Goal: Task Accomplishment & Management: Complete application form

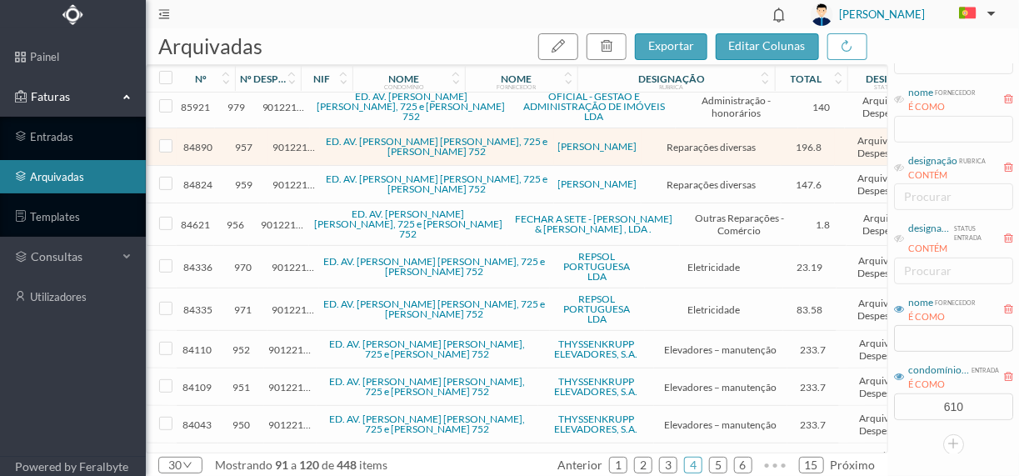
scroll to position [250, 0]
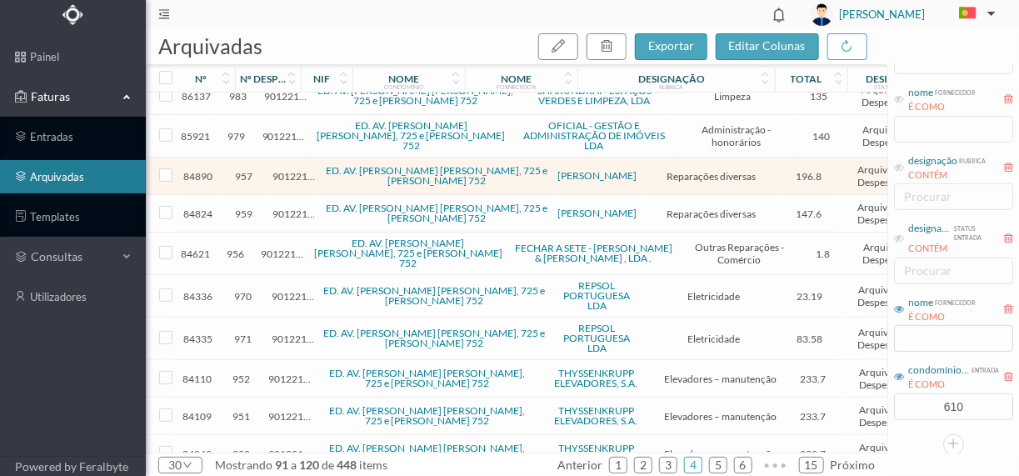
click at [238, 170] on span "957" at bounding box center [244, 176] width 40 height 13
click at [303, 170] on span "901221201" at bounding box center [294, 176] width 43 height 13
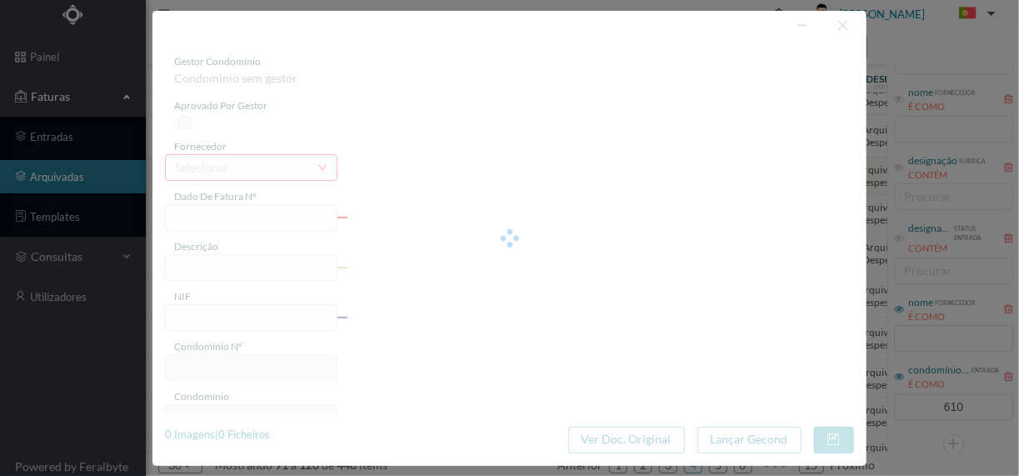
type input "FT PAULOALVES2023/354"
type input "REPARAÇÃO TELHADO"
type input "901221201"
type input "[DATE]"
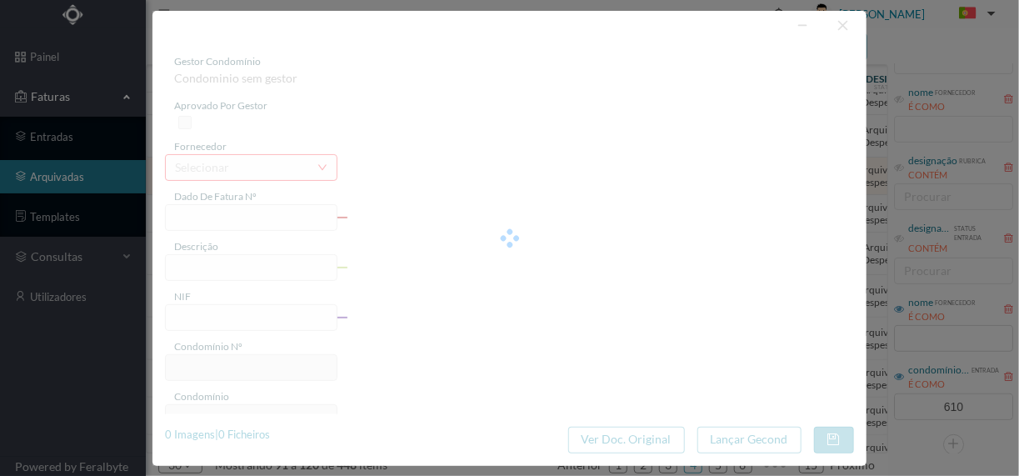
type input "[DATE]"
type input "196.80"
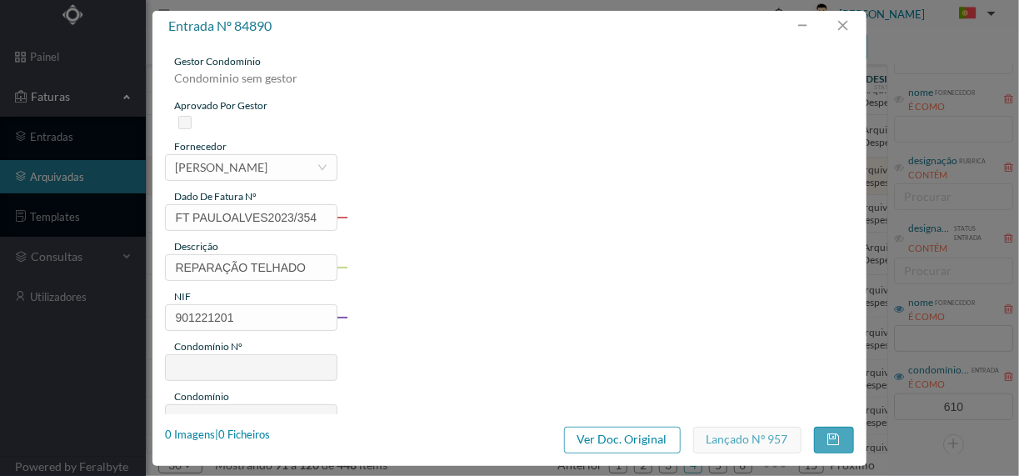
type input "610"
type input "ED. AV. [PERSON_NAME] [PERSON_NAME], 725 e [PERSON_NAME] 752"
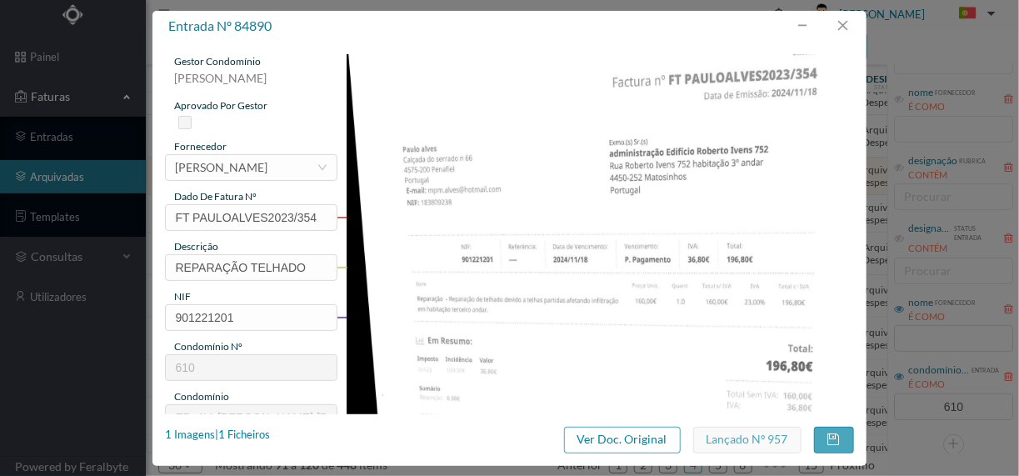
click at [233, 423] on div "entrada nº 84890 gestor condomínio [PERSON_NAME] aprovado por gestor fornecedor…" at bounding box center [509, 238] width 713 height 455
click at [235, 431] on div "1 Imagens | 1 Ficheiros" at bounding box center [217, 435] width 105 height 17
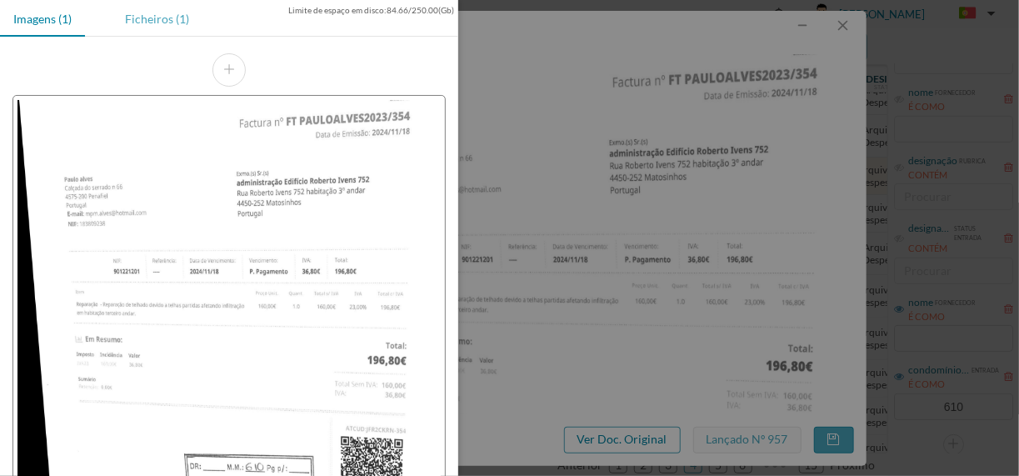
click at [148, 16] on div "Ficheiros (1)" at bounding box center [157, 19] width 91 height 38
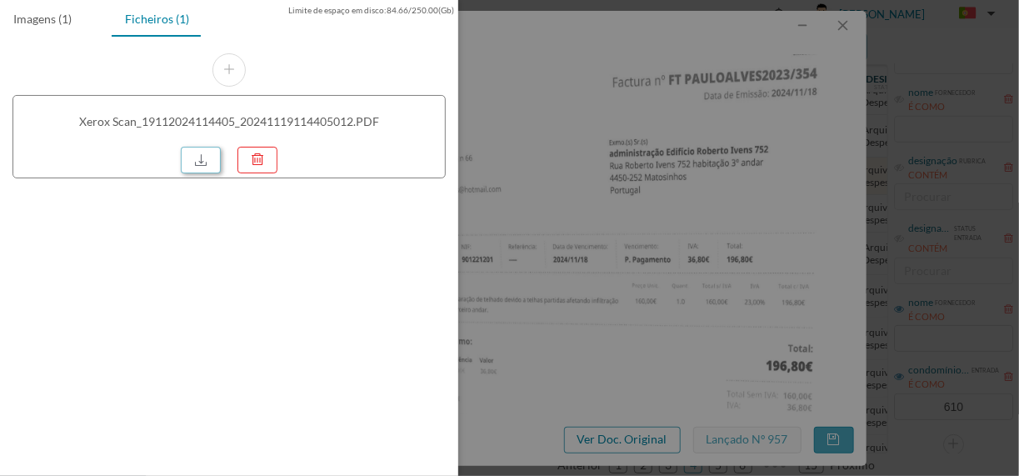
click at [216, 159] on link at bounding box center [201, 160] width 40 height 27
click at [618, 180] on div at bounding box center [509, 238] width 1019 height 476
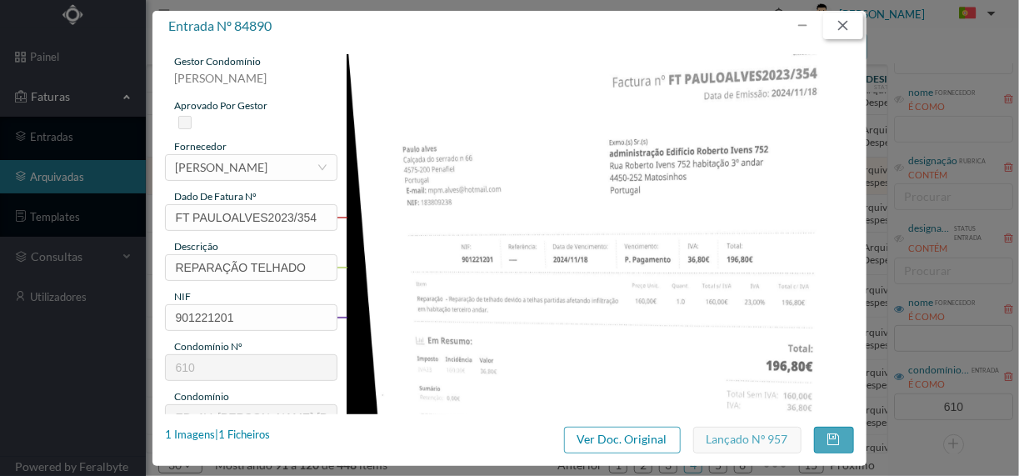
click at [851, 20] on button "button" at bounding box center [843, 26] width 40 height 27
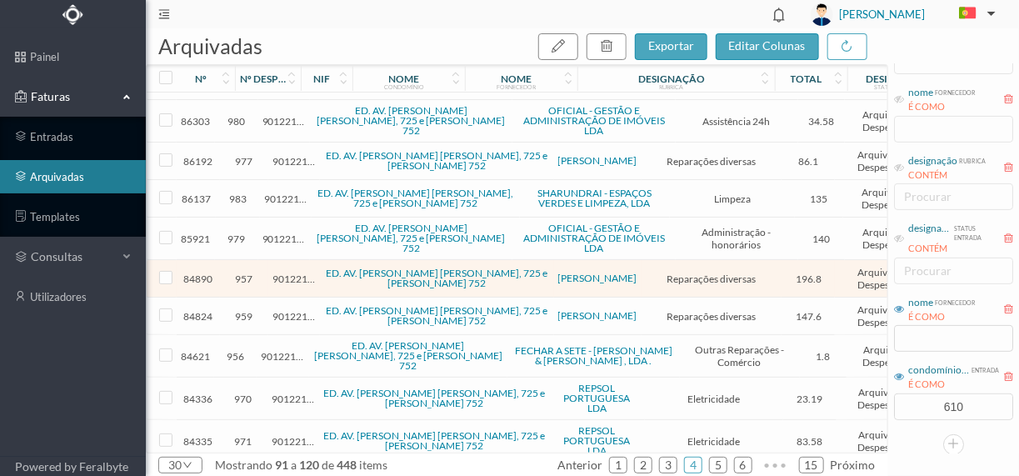
scroll to position [0, 0]
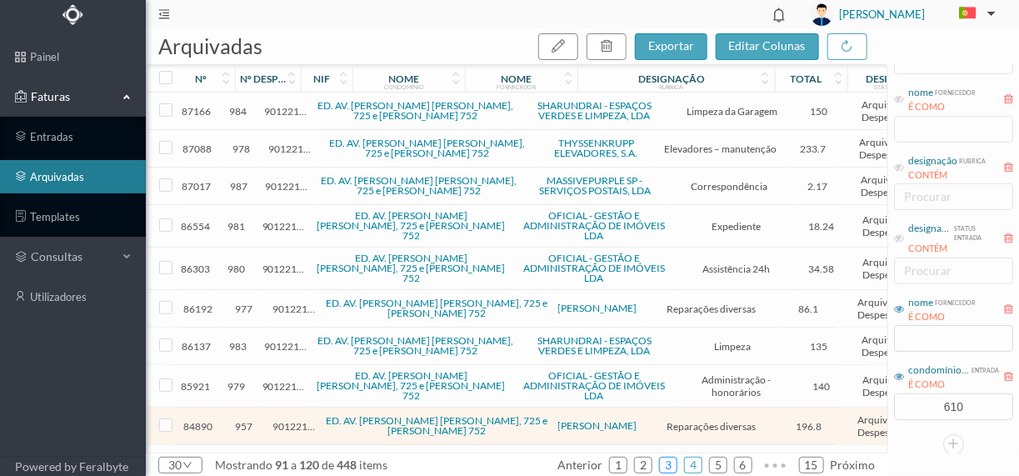
click at [671, 461] on link "3" at bounding box center [668, 465] width 17 height 25
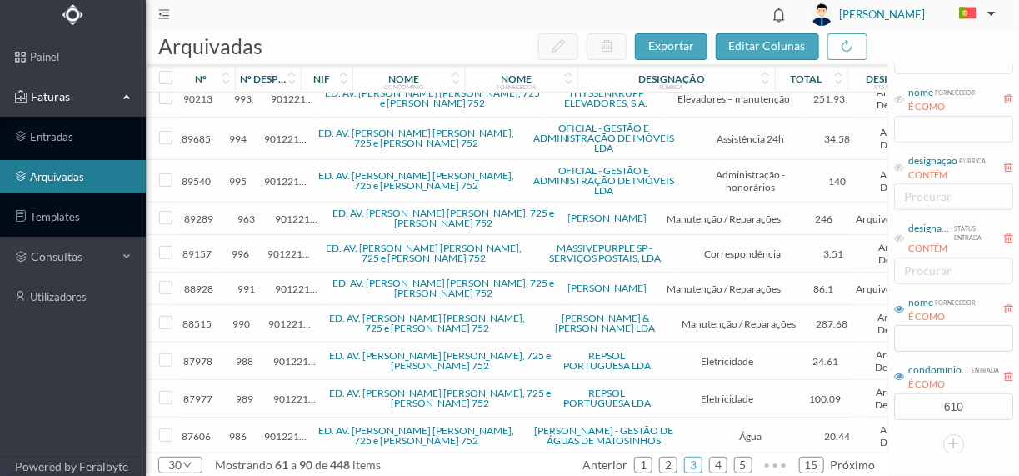
scroll to position [750, 0]
click at [722, 468] on link "4" at bounding box center [718, 465] width 17 height 25
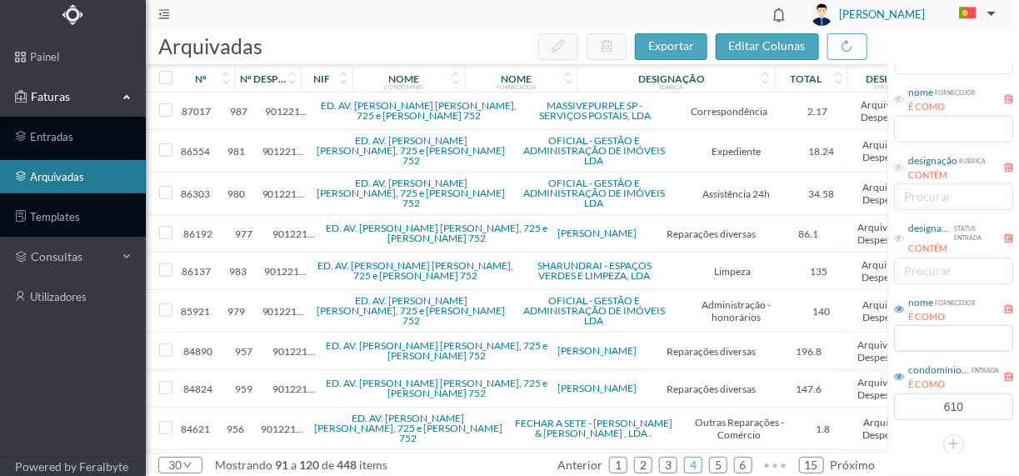
scroll to position [0, 0]
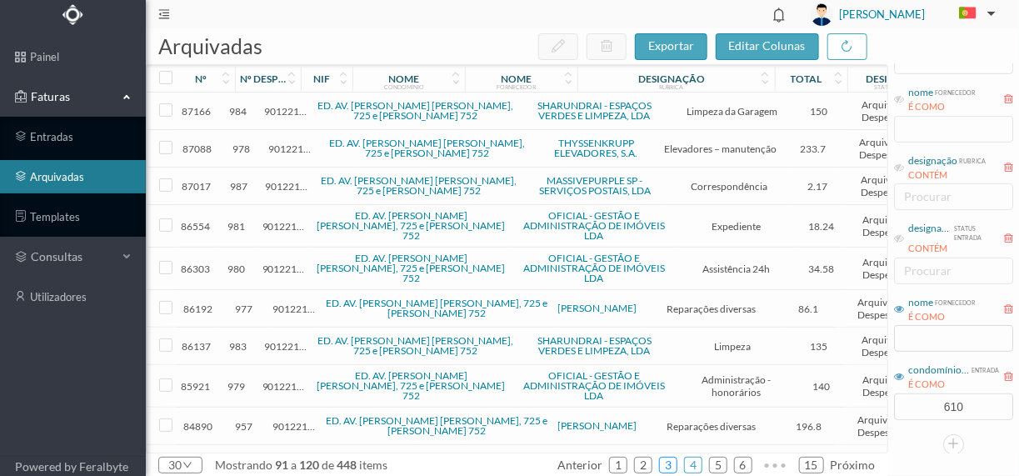
click at [669, 468] on link "3" at bounding box center [668, 465] width 17 height 25
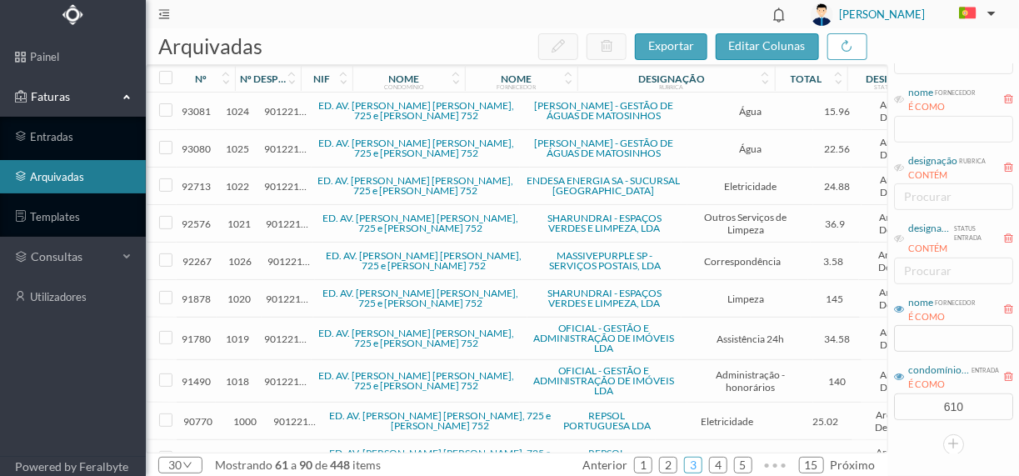
scroll to position [417, 0]
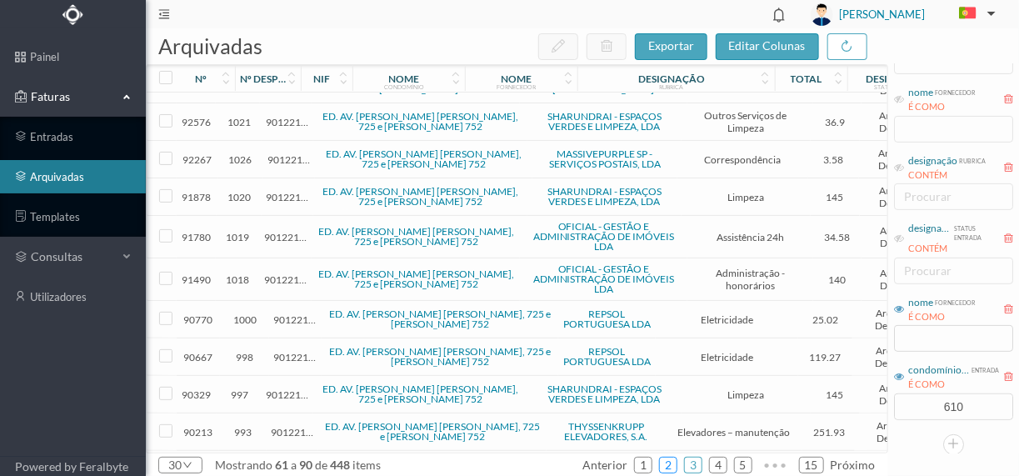
click at [668, 461] on link "2" at bounding box center [668, 465] width 17 height 25
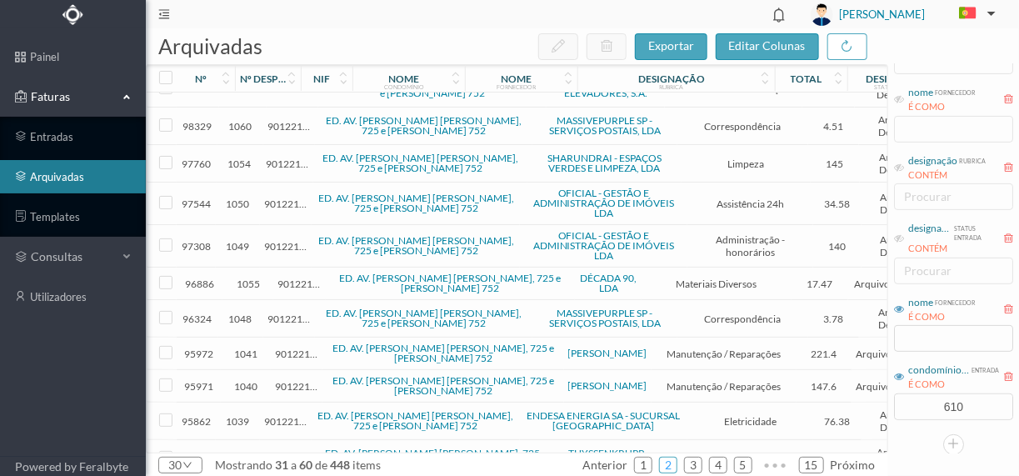
scroll to position [758, 0]
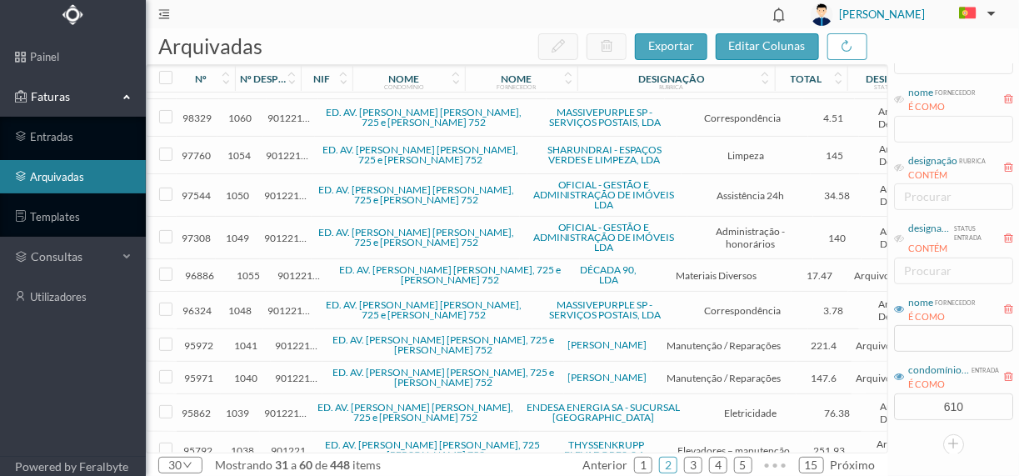
click at [257, 372] on span "1040" at bounding box center [246, 378] width 42 height 13
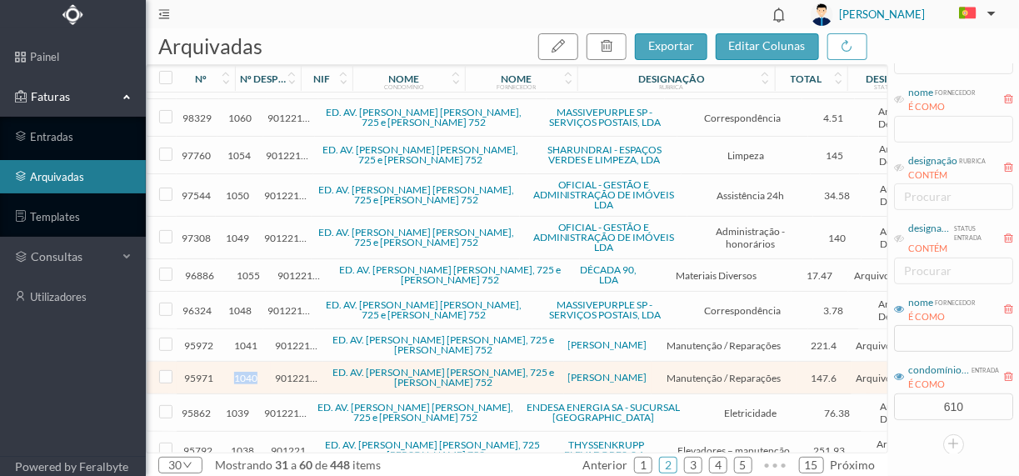
click at [257, 372] on span "1040" at bounding box center [246, 378] width 42 height 13
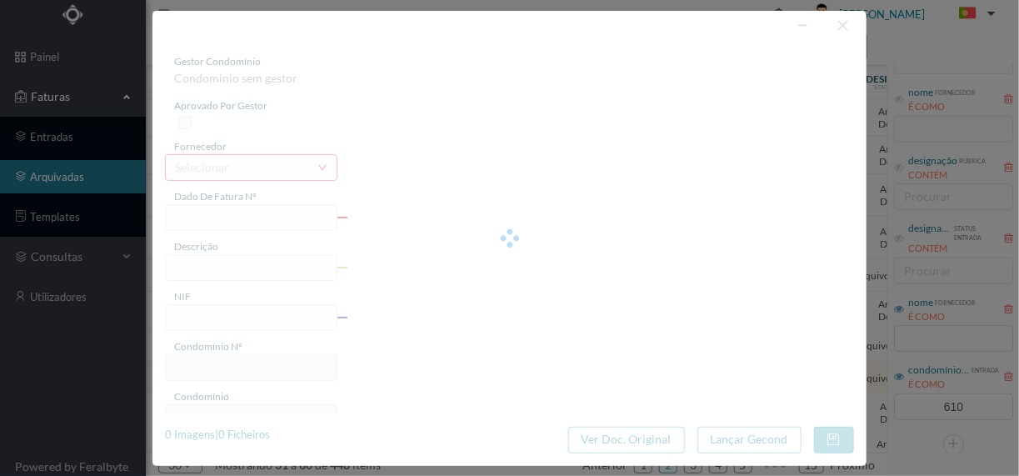
click at [257, 354] on div at bounding box center [509, 238] width 713 height 455
type input "FT PAULOALVES2023/392"
type input "Reparação- pesquisa de infiltração de água"
type input "901221201"
type input "[DATE]"
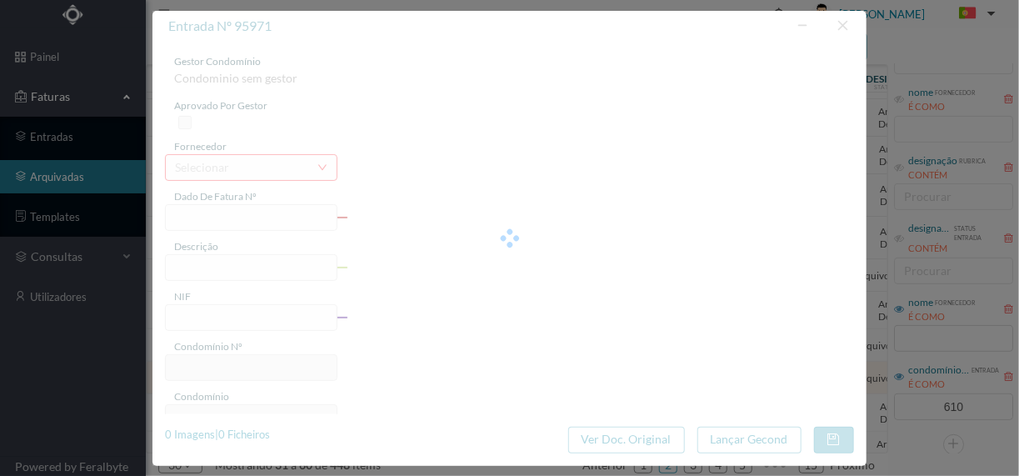
type input "[DATE]"
type input "147.60"
type input "610"
type input "ED. AV. [PERSON_NAME] [PERSON_NAME], 725 e [PERSON_NAME] 752"
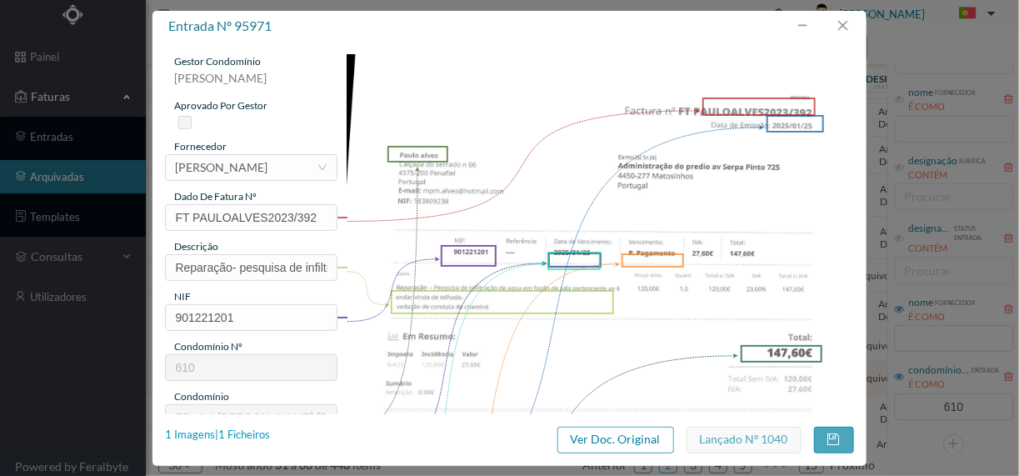
click at [248, 432] on div "1 Imagens | 1 Ficheiros" at bounding box center [217, 435] width 105 height 17
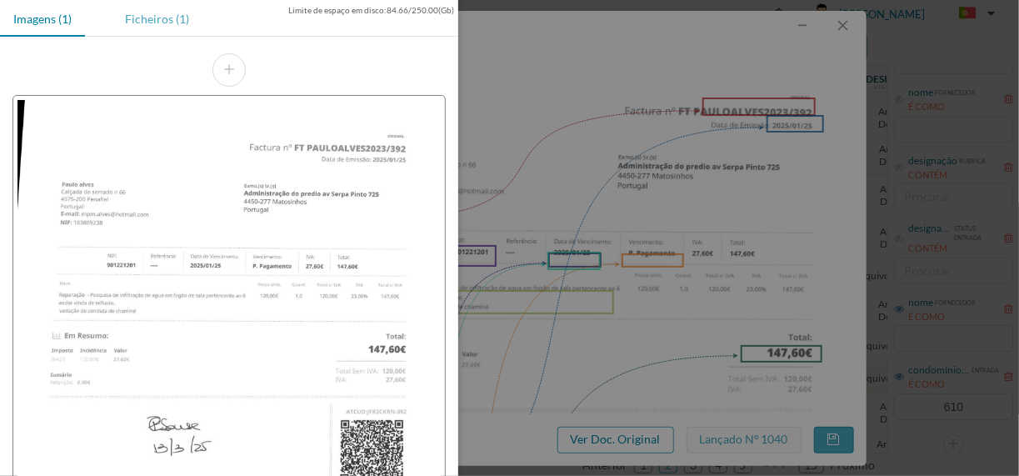
click at [168, 10] on div "Ficheiros (1)" at bounding box center [157, 19] width 91 height 38
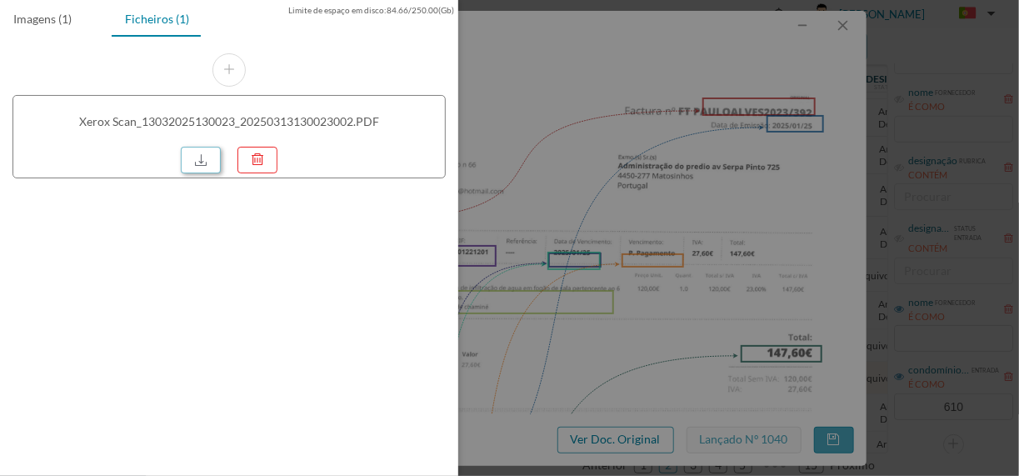
click at [207, 158] on link at bounding box center [201, 160] width 40 height 27
drag, startPoint x: 418, startPoint y: 66, endPoint x: 473, endPoint y: 89, distance: 60.5
click at [425, 74] on div "Xerox Scan_13032025130023_20250313130023002.PDF" at bounding box center [229, 116] width 458 height 158
click at [546, 111] on div at bounding box center [509, 238] width 1019 height 476
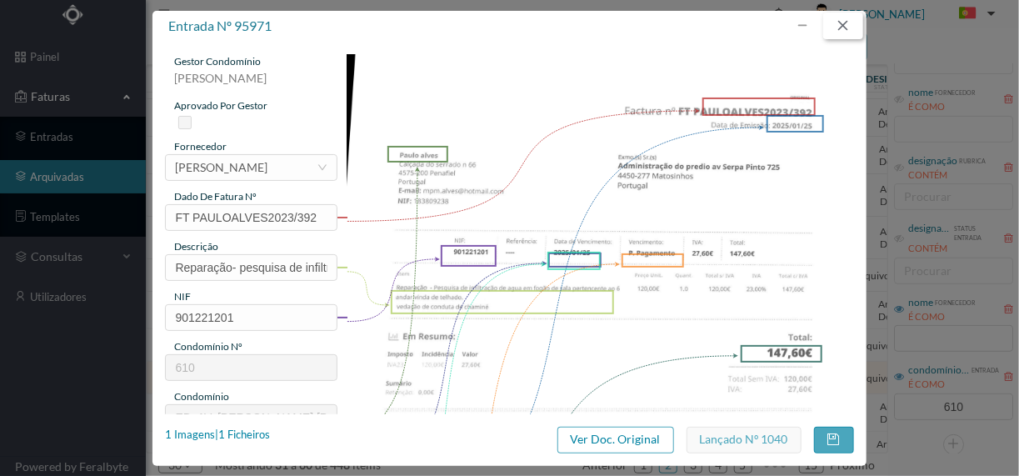
click at [848, 13] on button "button" at bounding box center [843, 26] width 40 height 27
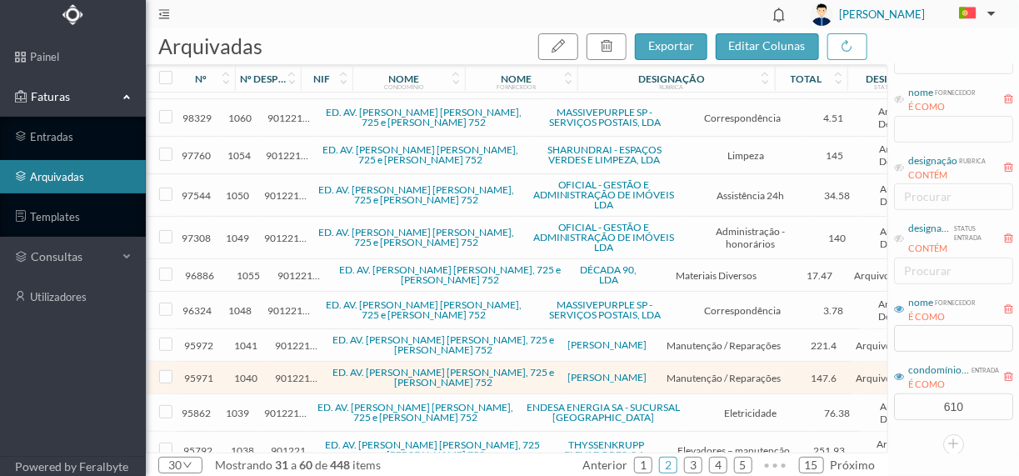
click at [249, 339] on span "1041" at bounding box center [246, 345] width 42 height 13
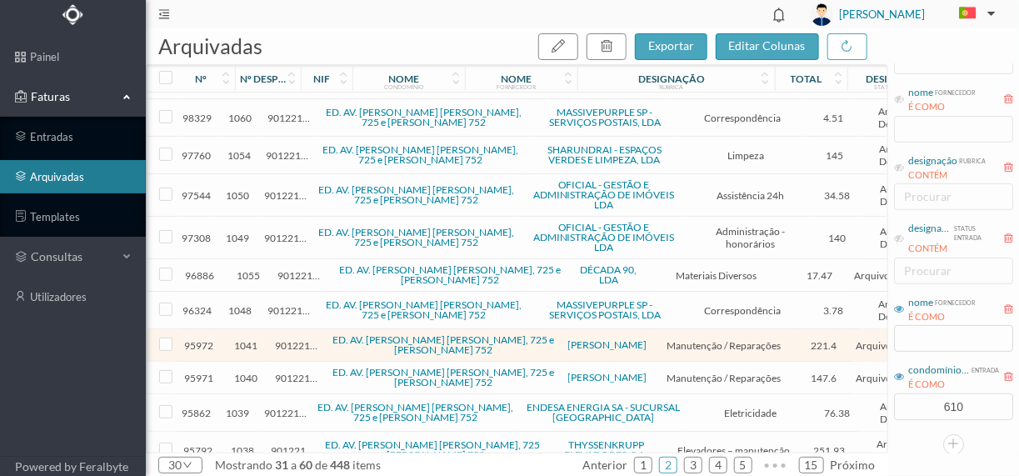
click at [249, 339] on span "1041" at bounding box center [246, 345] width 42 height 13
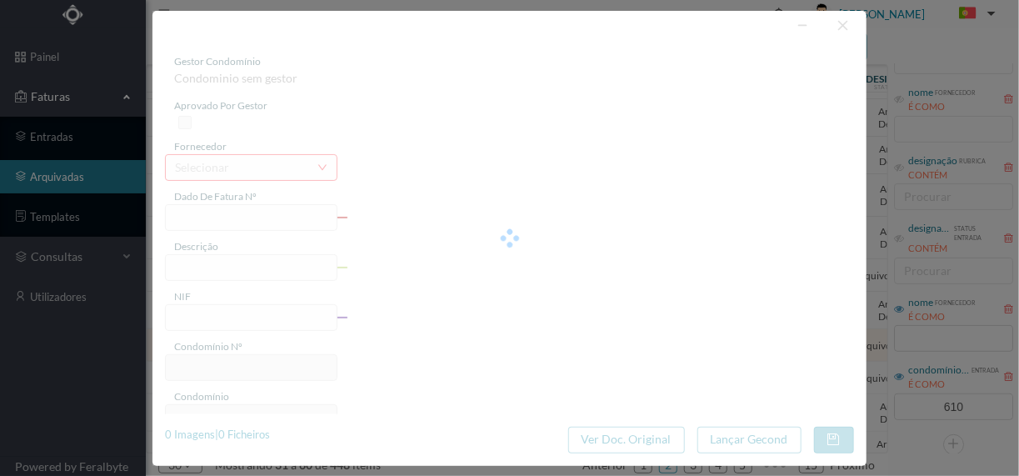
type input "FT PAULOALVES2023/407"
type input "Infiltração"
type input "901221201"
type input "[DATE]"
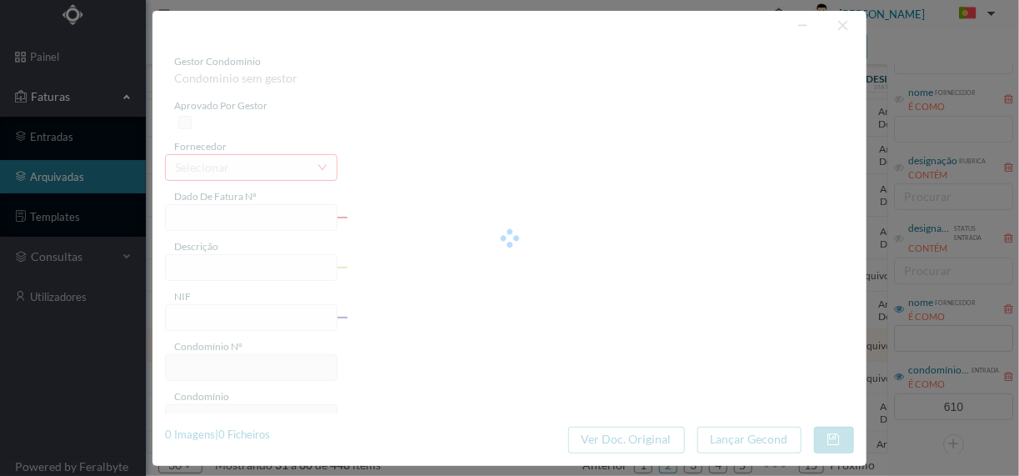
type input "[DATE]"
type input "221.40"
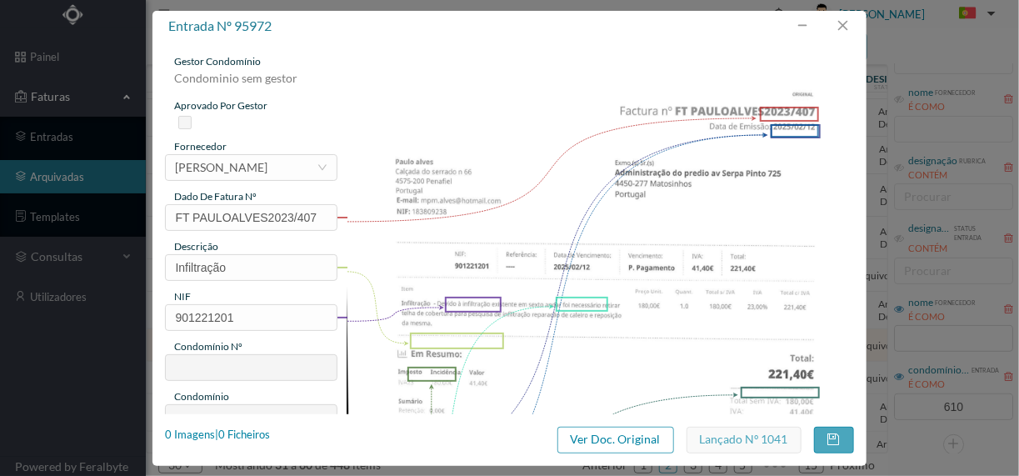
type input "610"
type input "ED. AV. [PERSON_NAME] [PERSON_NAME], 725 e [PERSON_NAME] 752"
drag, startPoint x: 249, startPoint y: 323, endPoint x: 254, endPoint y: 431, distance: 107.6
click at [254, 431] on div "1 Imagens | 1 Ficheiros" at bounding box center [217, 435] width 105 height 17
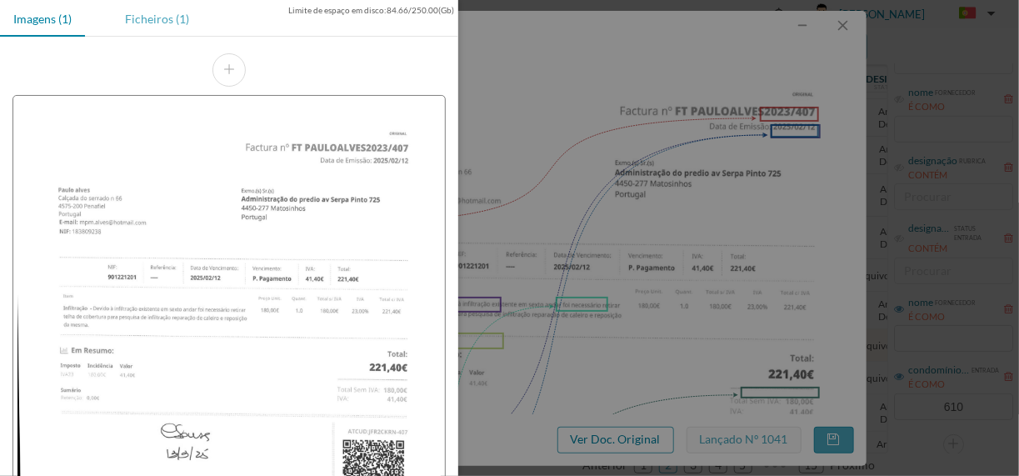
click at [138, 33] on div "Ficheiros (1)" at bounding box center [157, 19] width 91 height 38
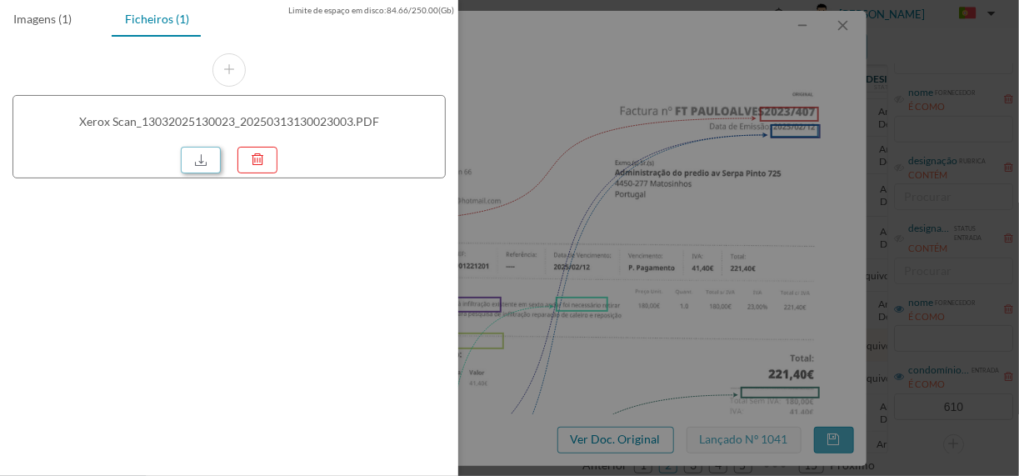
click at [194, 154] on link at bounding box center [201, 160] width 40 height 27
